Goal: Find specific page/section: Find specific page/section

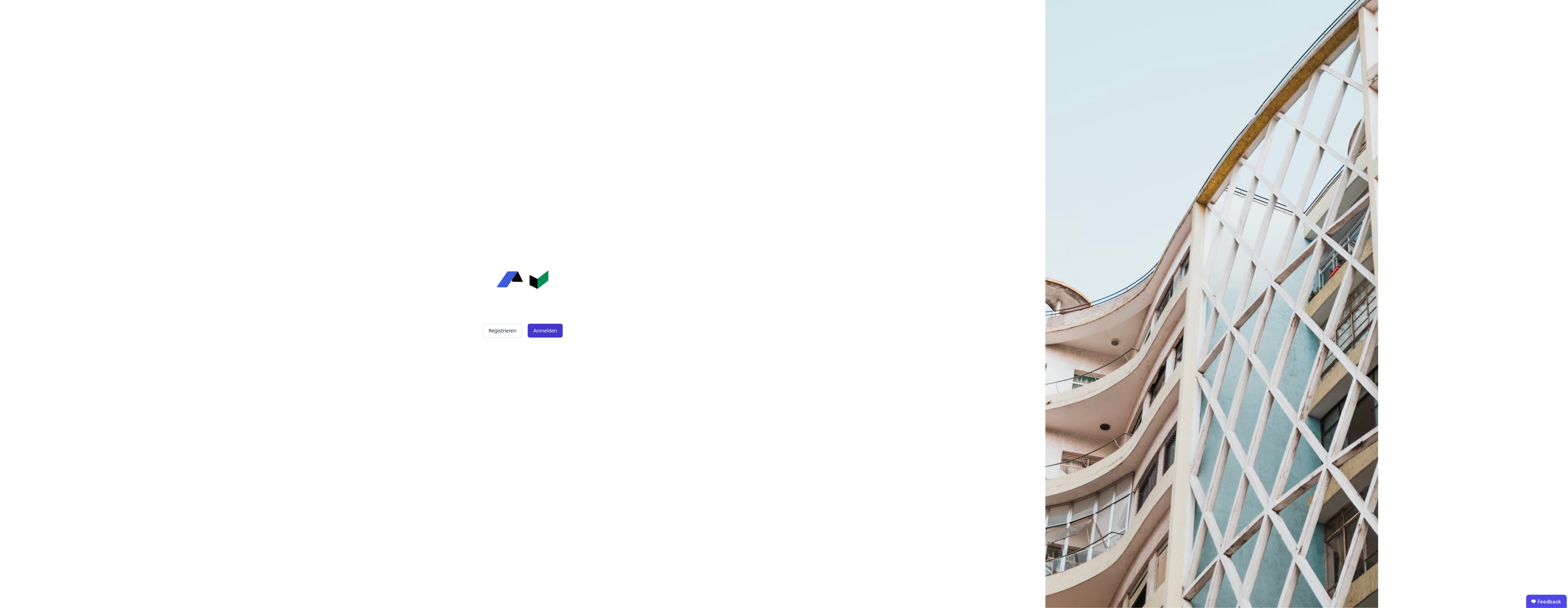
click at [544, 332] on button "Anmelden" at bounding box center [545, 330] width 35 height 14
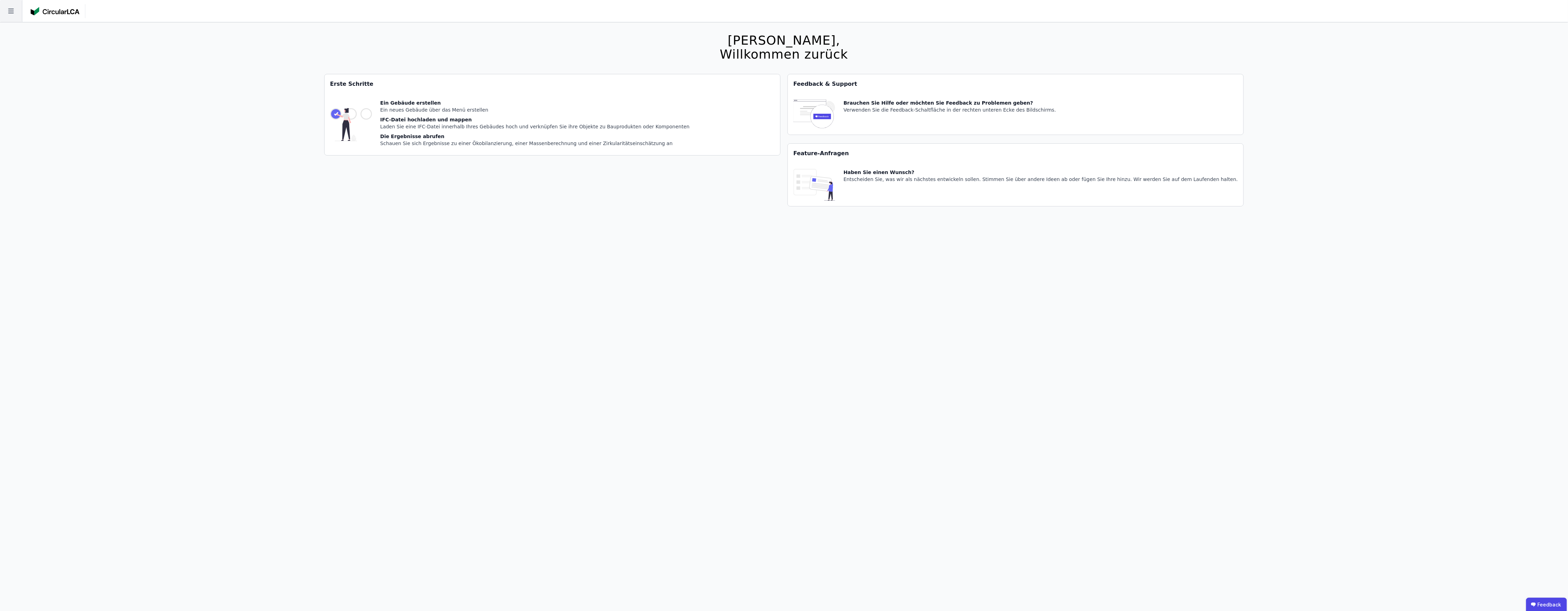
click at [19, 14] on icon at bounding box center [10, 10] width 22 height 22
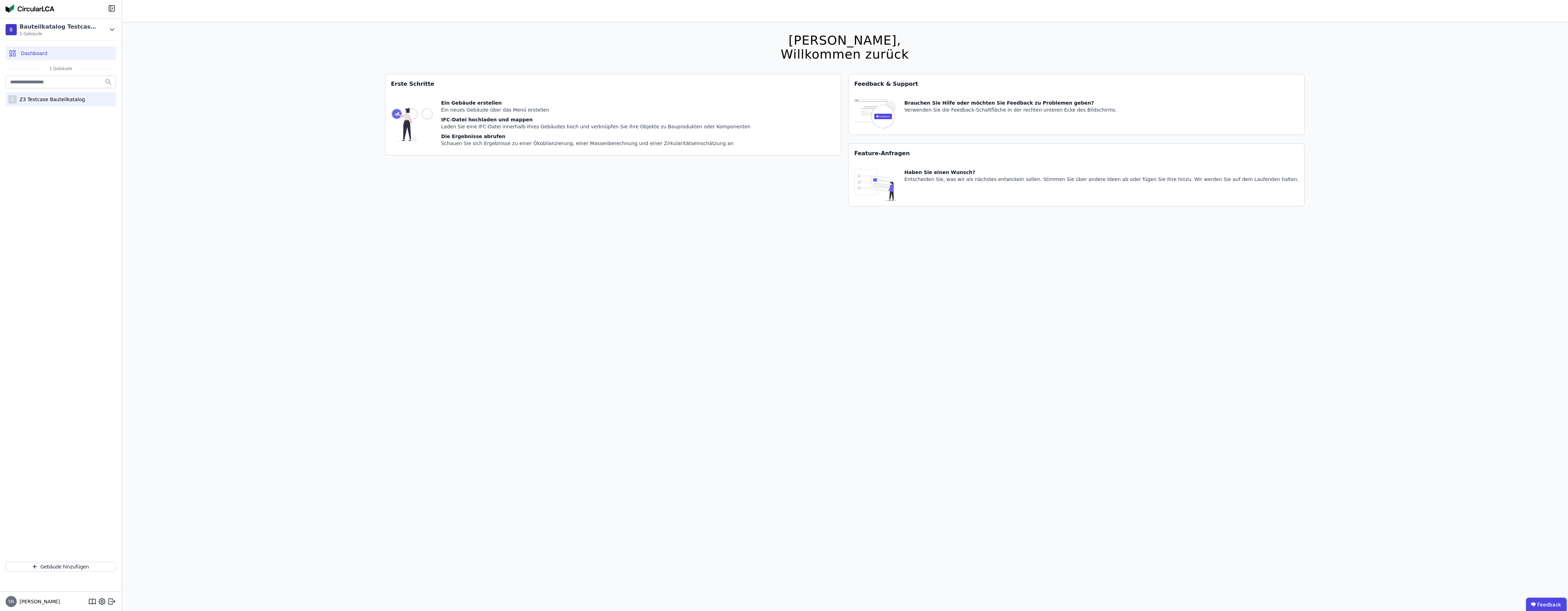
click at [40, 101] on div "Z3 Testcase Bauteilkatalog" at bounding box center [51, 99] width 68 height 7
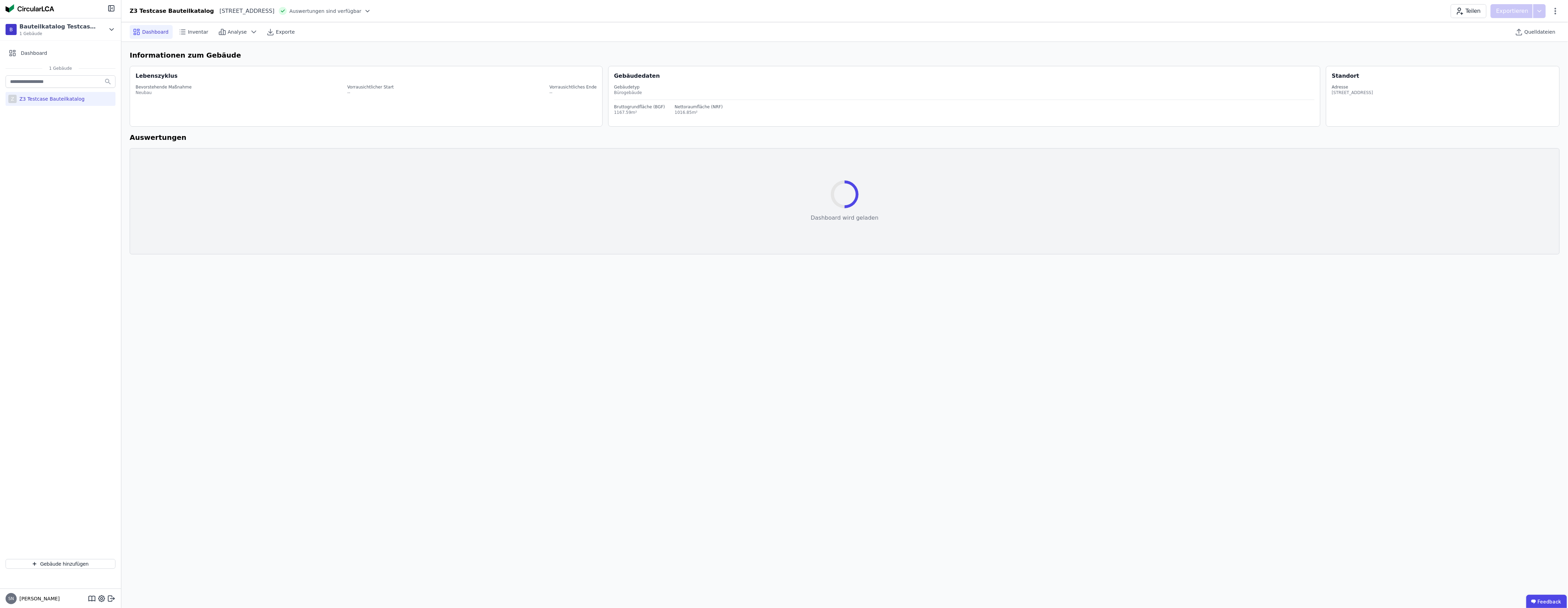
select select "*"
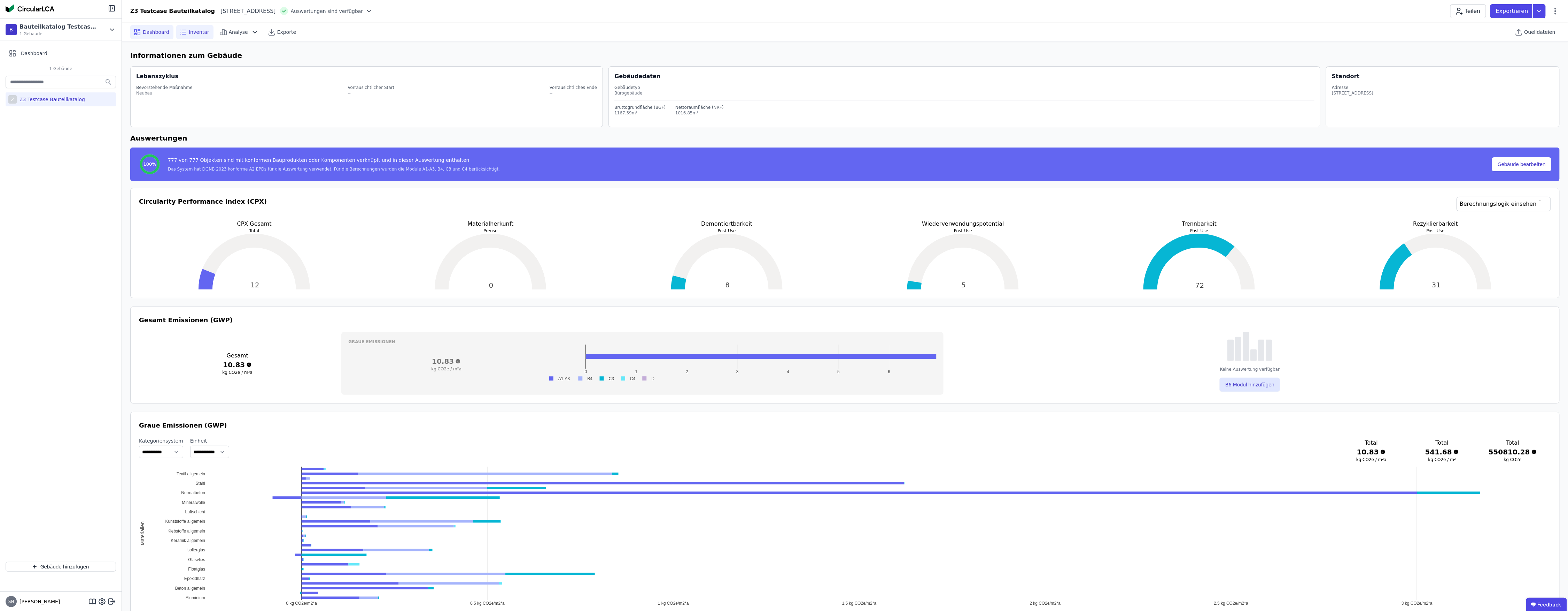
click at [203, 30] on span "Inventar" at bounding box center [199, 31] width 21 height 7
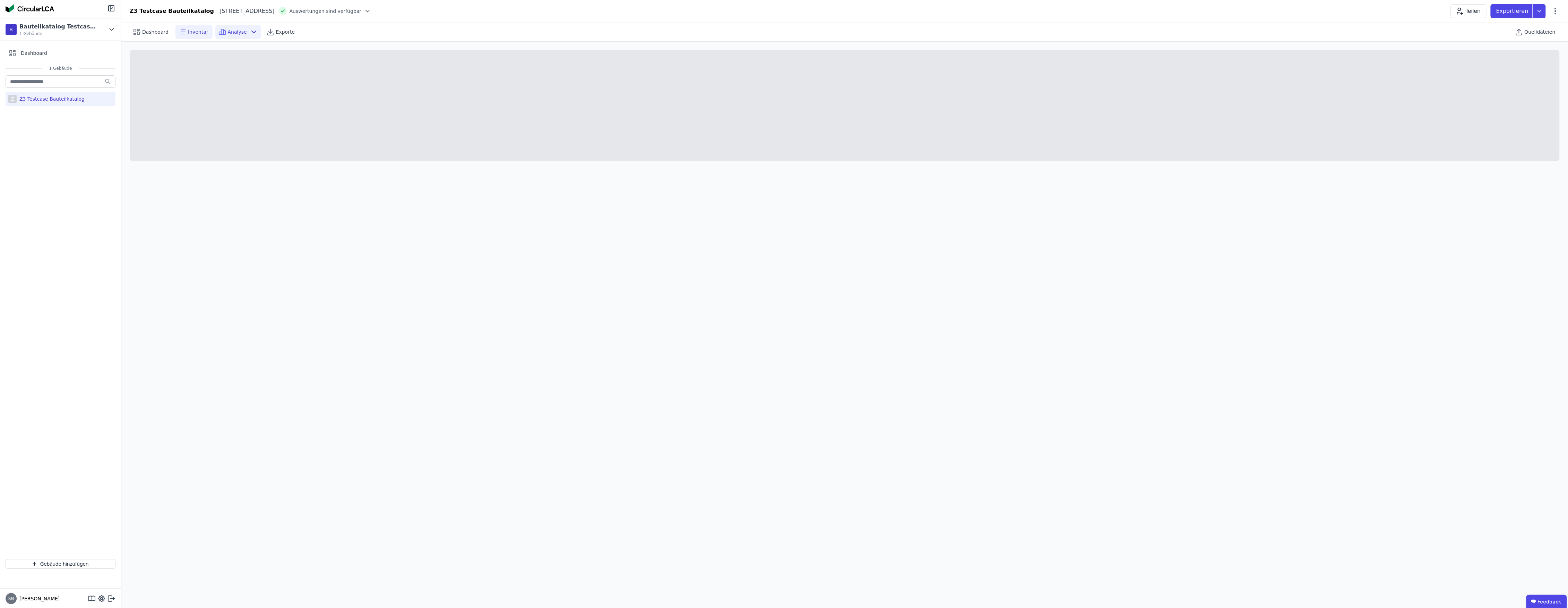
click at [228, 31] on span "Analyse" at bounding box center [237, 31] width 19 height 7
